Goal: Task Accomplishment & Management: Manage account settings

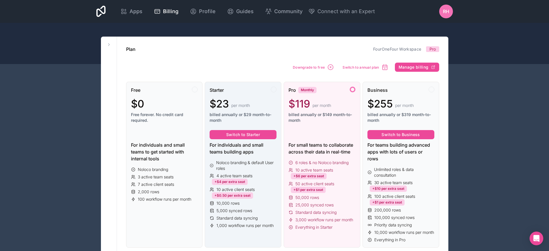
click at [213, 139] on div "Starter $23 per month billed annually or $29 month-to-month Switch to Starter F…" at bounding box center [243, 165] width 77 height 166
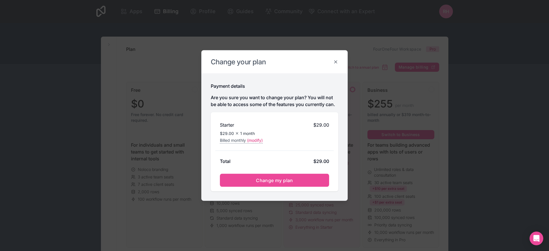
click at [336, 61] on icon at bounding box center [336, 62] width 3 height 3
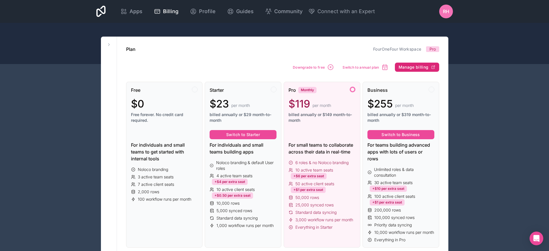
click at [416, 68] on span "Manage billing" at bounding box center [414, 67] width 30 height 5
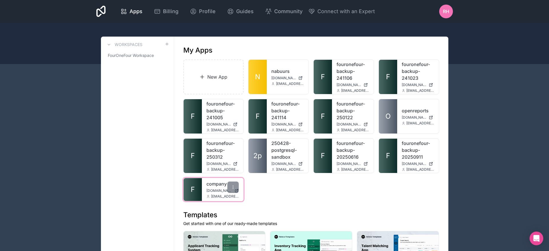
click at [216, 188] on span "[DOMAIN_NAME]" at bounding box center [219, 190] width 26 height 5
